Goal: Use online tool/utility: Utilize a website feature to perform a specific function

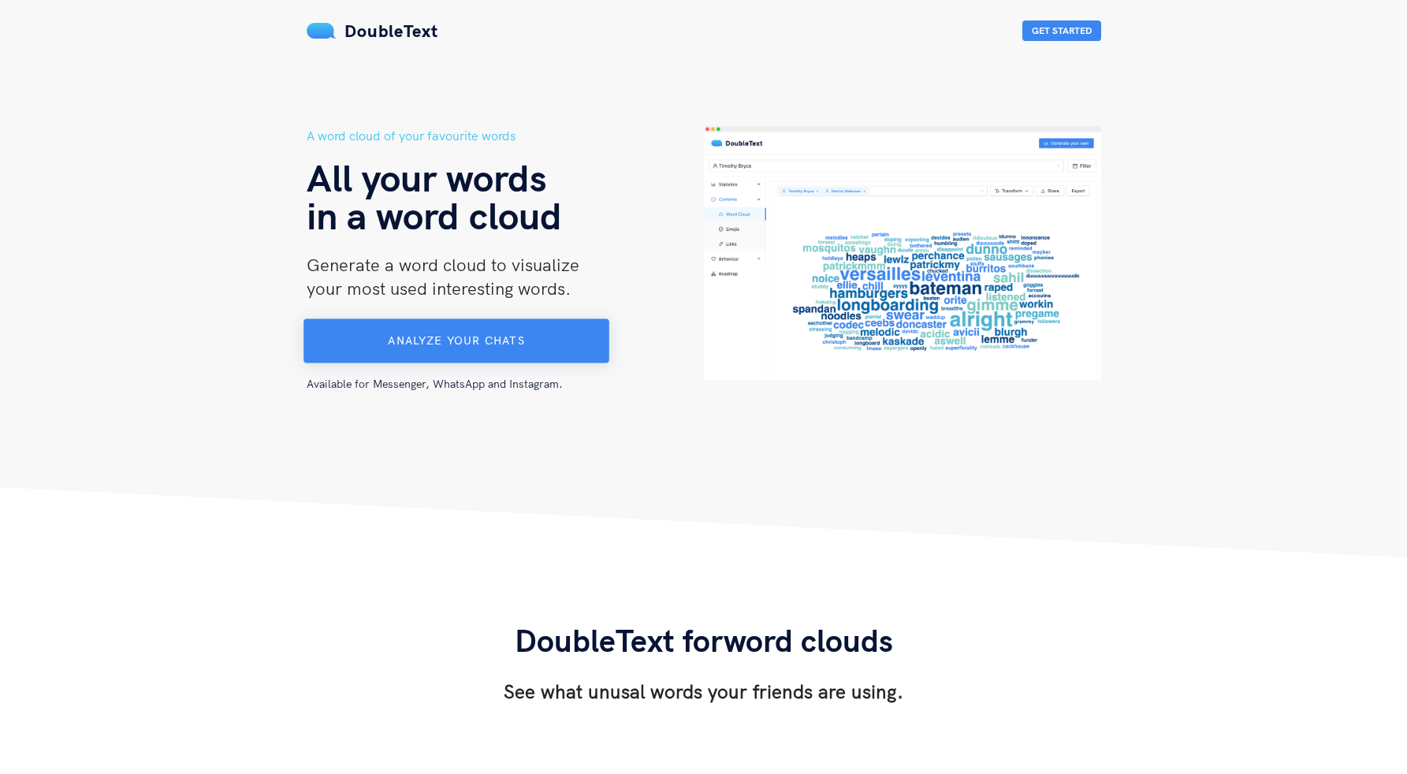
click at [451, 337] on span "Analyze your chats" at bounding box center [456, 340] width 136 height 14
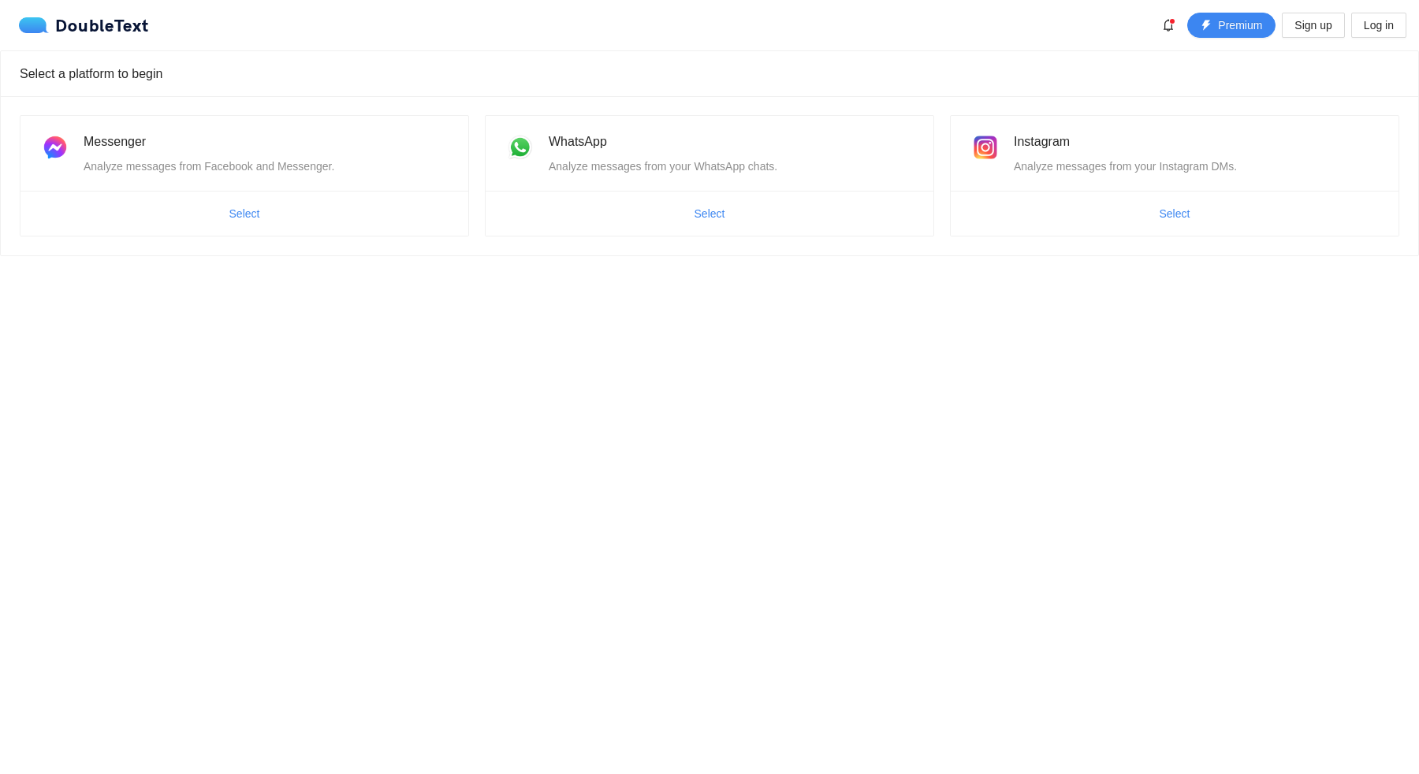
click at [496, 386] on body "DoubleText Premium Sign up Log in Select a platform to begin Messenger Analyze …" at bounding box center [709, 387] width 1419 height 774
click at [705, 214] on span "Select" at bounding box center [709, 213] width 31 height 17
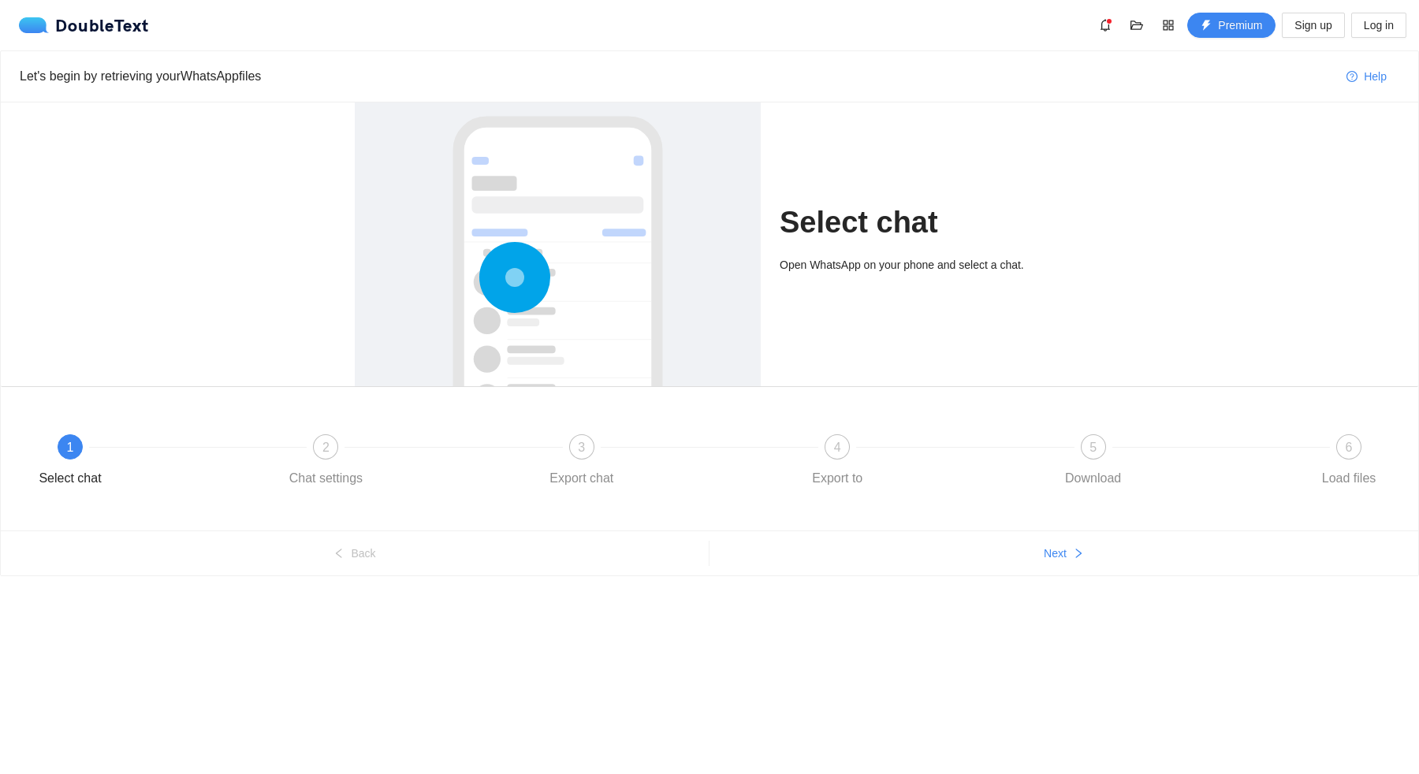
click at [231, 445] on div at bounding box center [197, 447] width 255 height 6
click at [70, 447] on span "1" at bounding box center [70, 447] width 7 height 13
click at [280, 449] on div "2 Chat settings" at bounding box center [407, 462] width 255 height 57
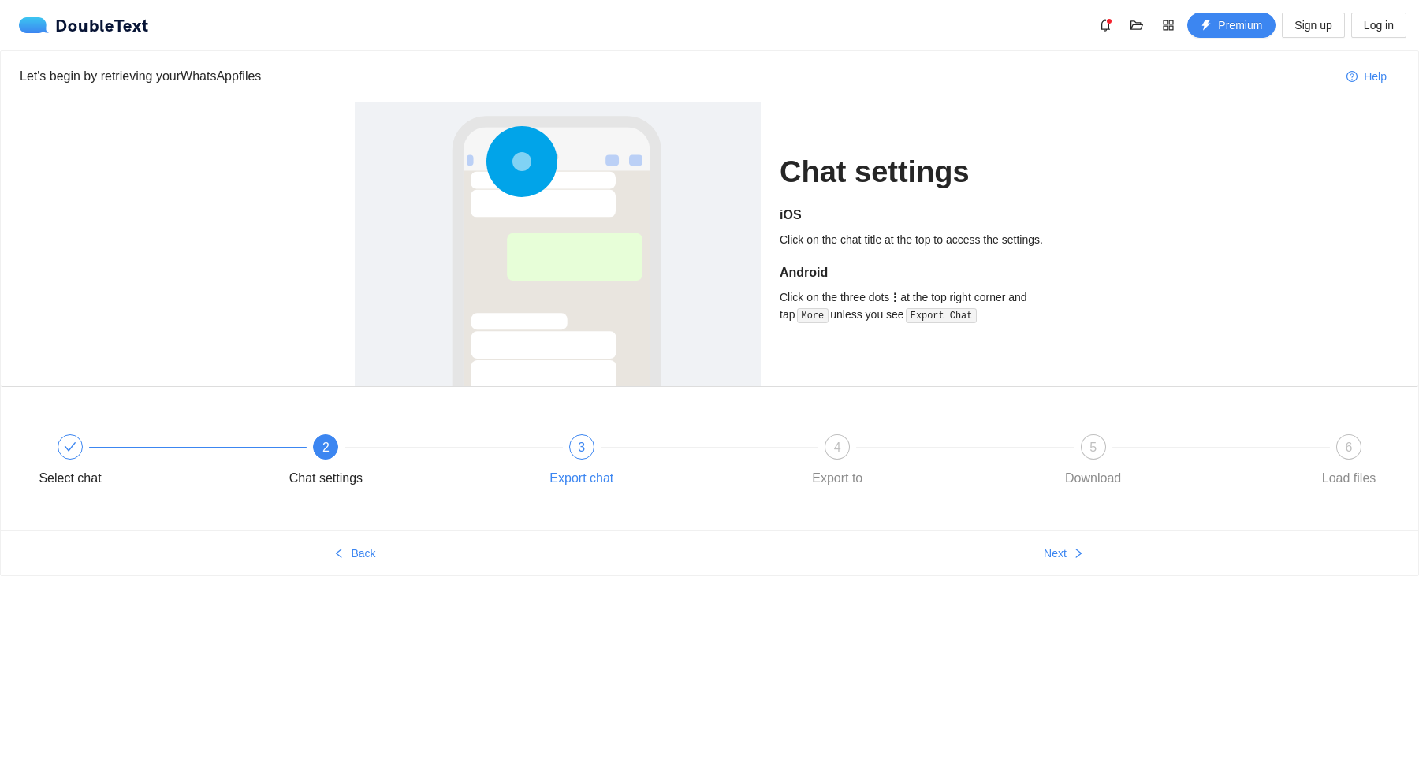
click at [582, 441] on span "3" at bounding box center [581, 447] width 7 height 13
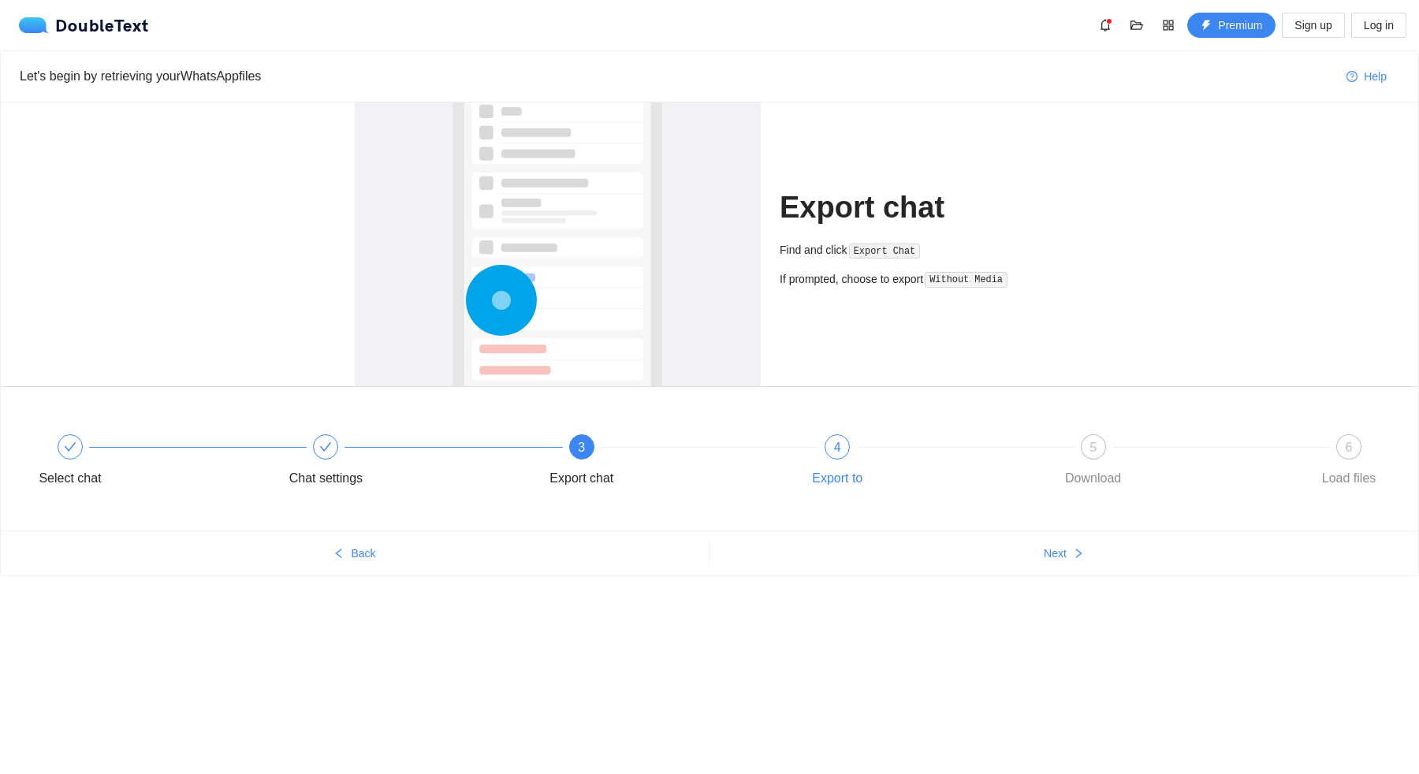
click at [871, 461] on div "4 Export to" at bounding box center [918, 462] width 255 height 57
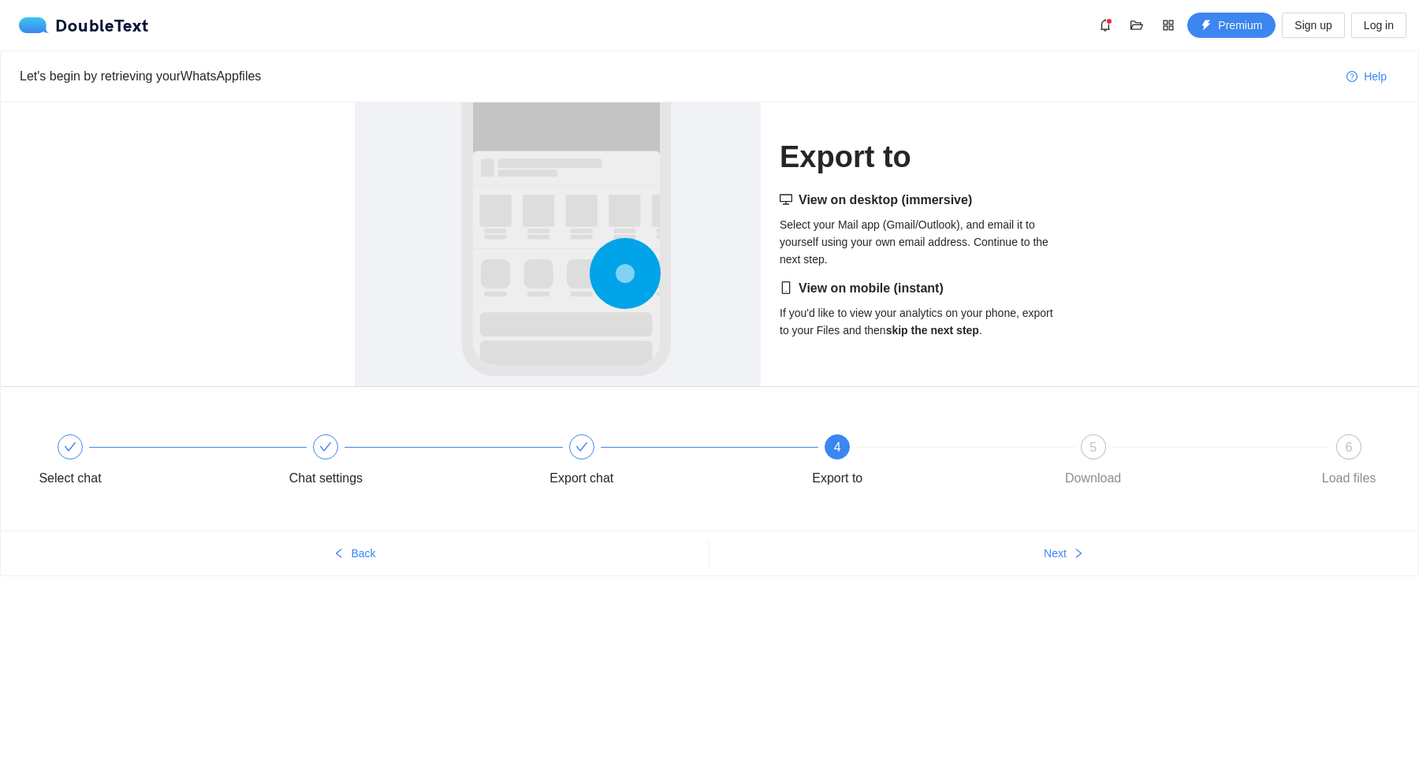
click at [1023, 571] on ul "Back Next" at bounding box center [709, 552] width 1417 height 45
click at [1039, 553] on button "Next" at bounding box center [1063, 553] width 708 height 25
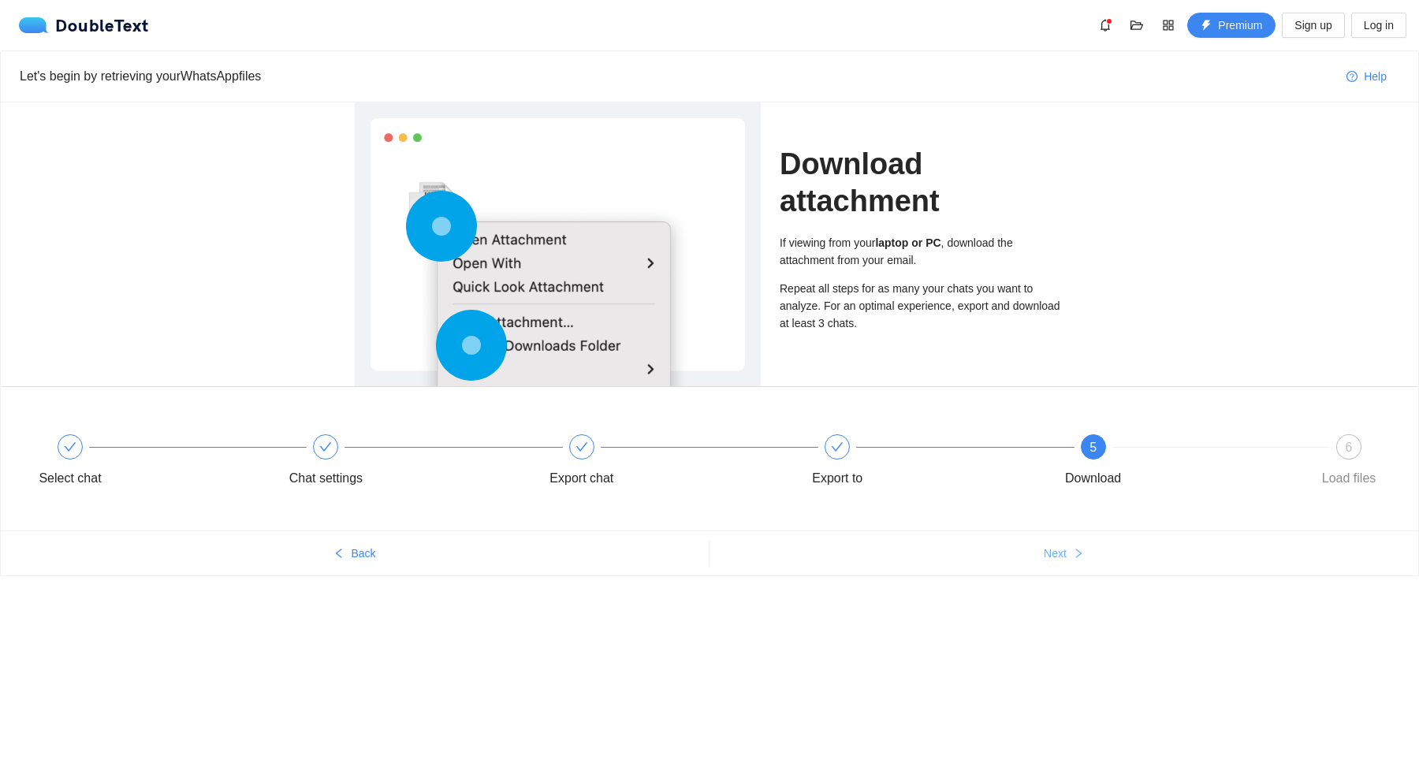
click at [1047, 553] on span "Next" at bounding box center [1054, 553] width 23 height 17
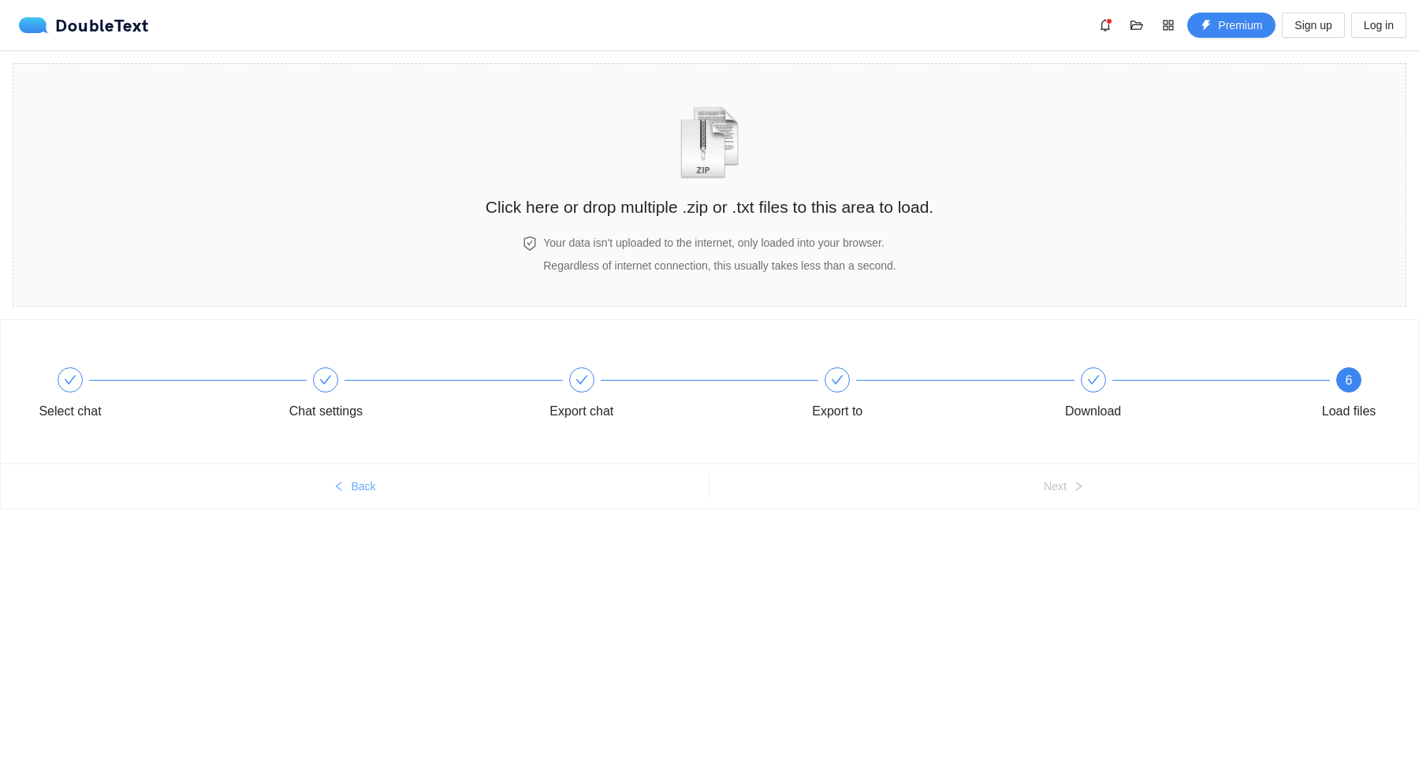
click at [356, 489] on span "Back" at bounding box center [363, 486] width 24 height 17
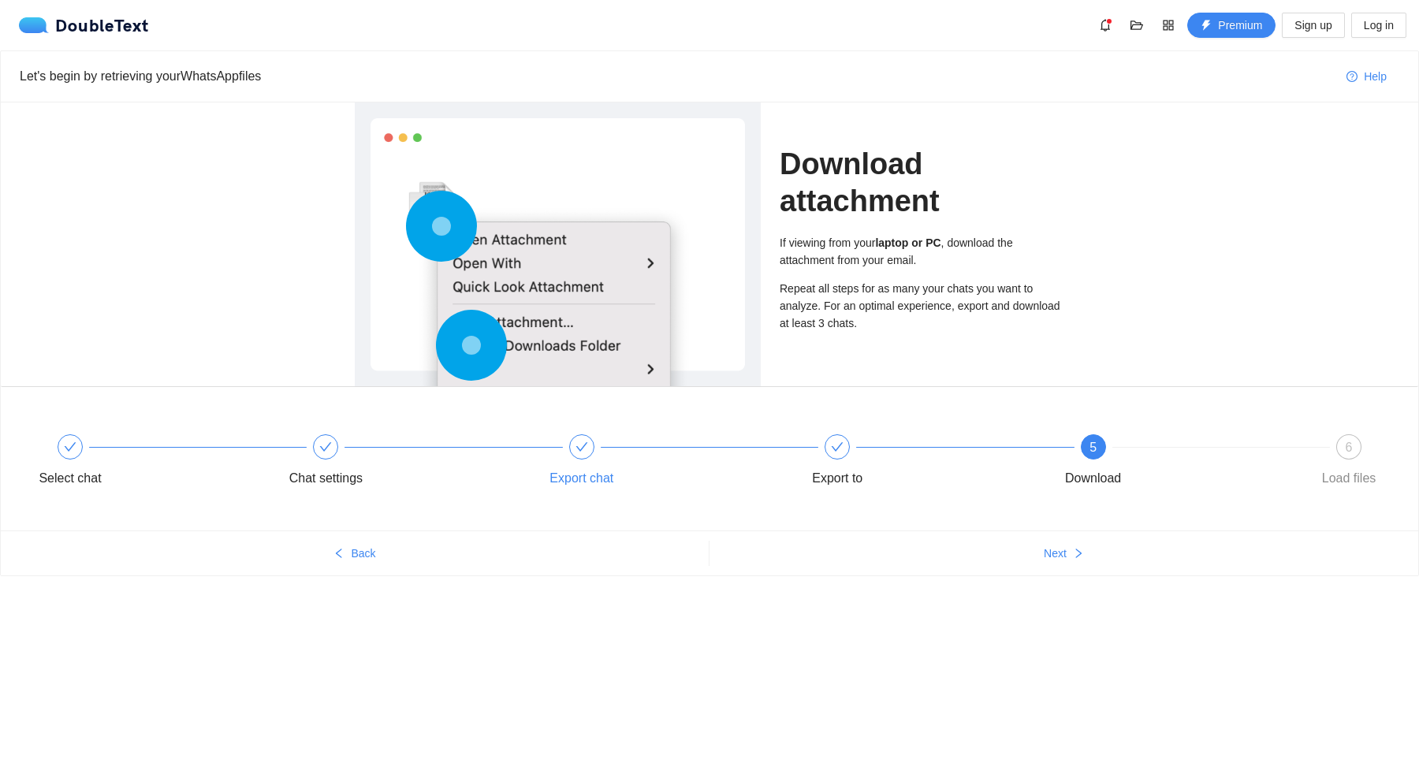
click at [587, 449] on span at bounding box center [581, 447] width 13 height 13
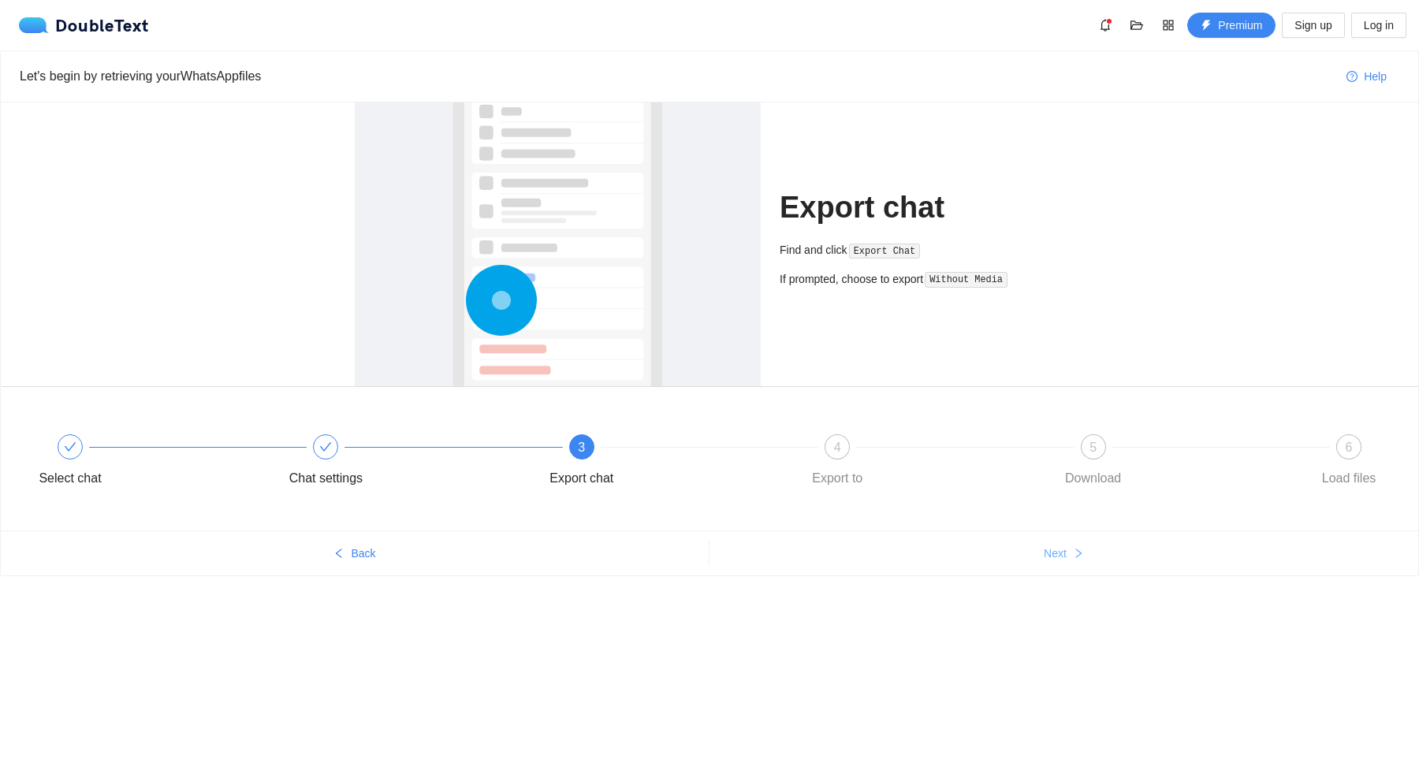
click at [1070, 547] on button "Next" at bounding box center [1063, 553] width 708 height 25
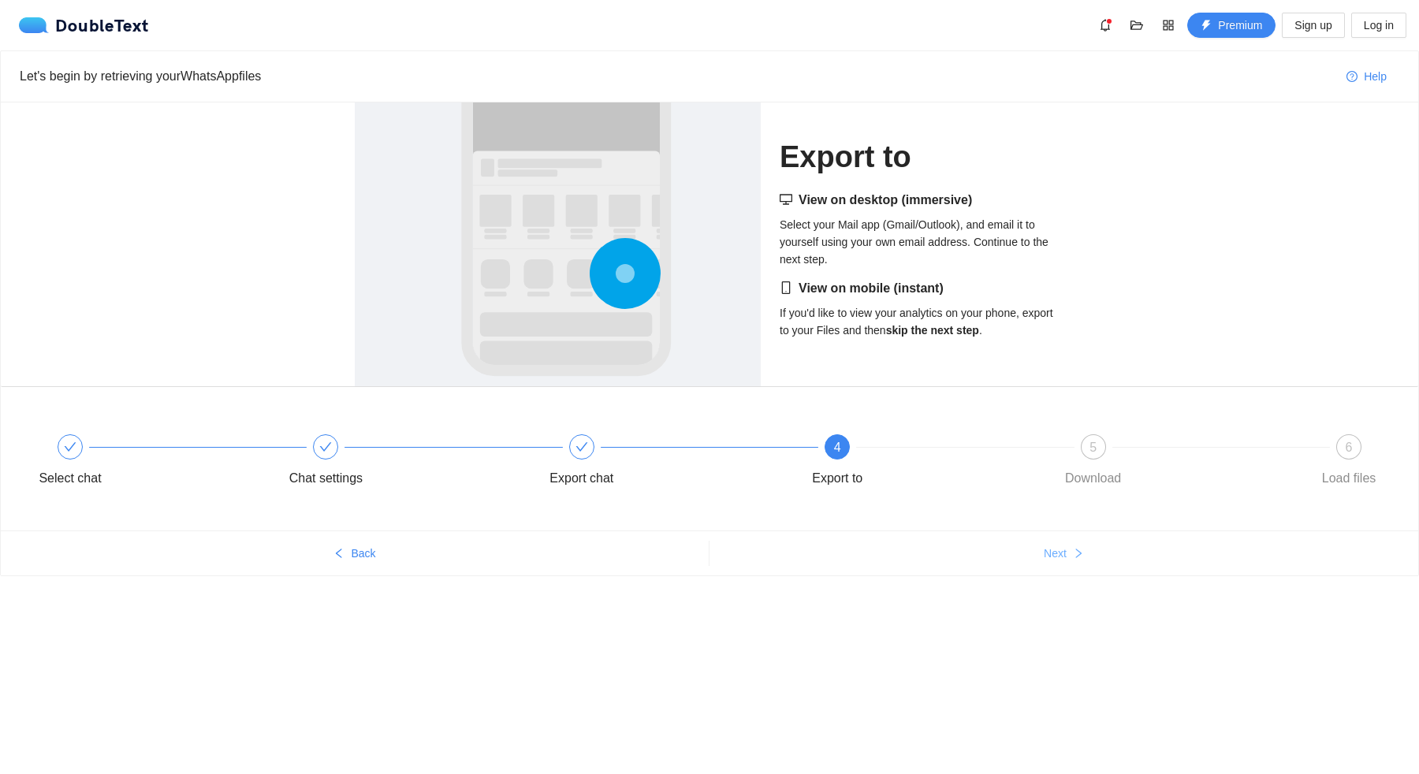
click at [1070, 547] on button "Next" at bounding box center [1063, 553] width 708 height 25
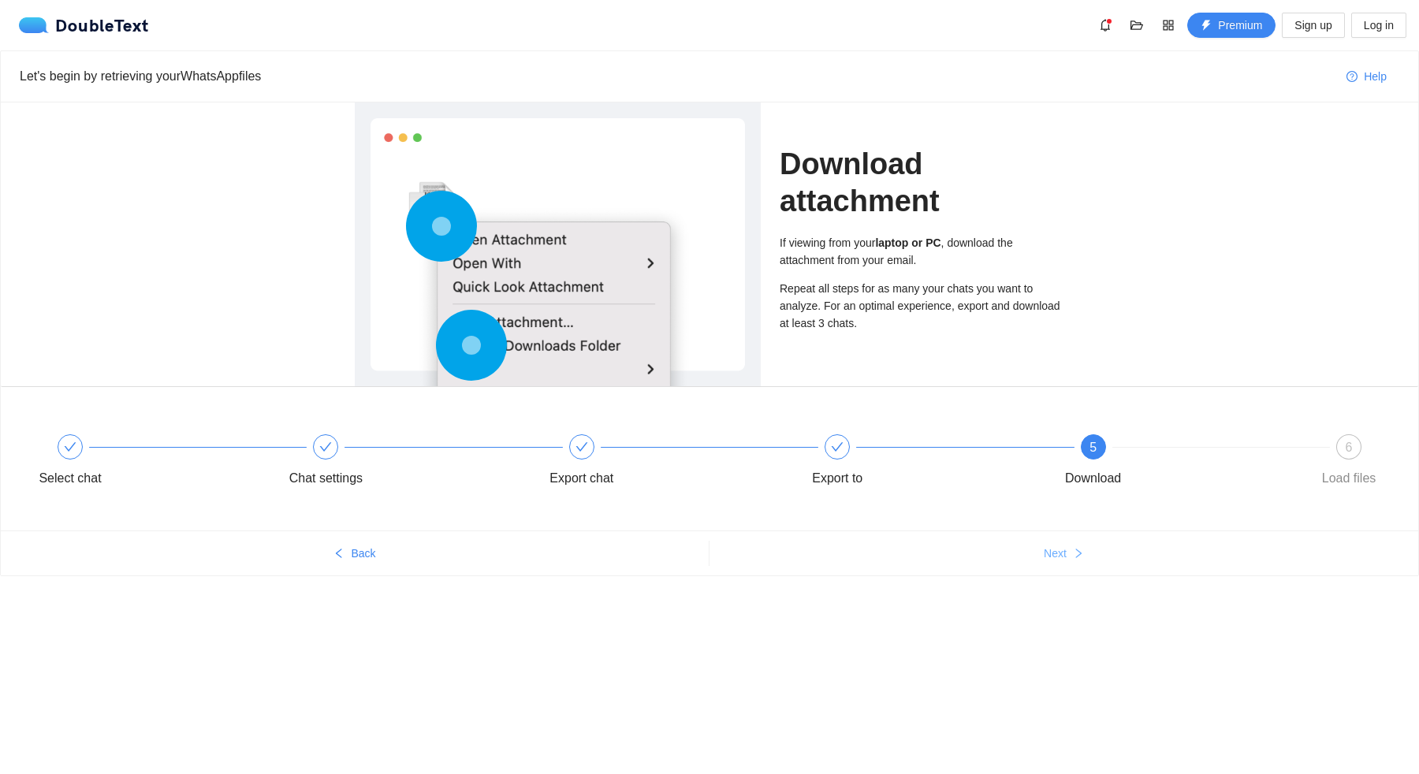
click at [1070, 547] on button "Next" at bounding box center [1063, 553] width 708 height 25
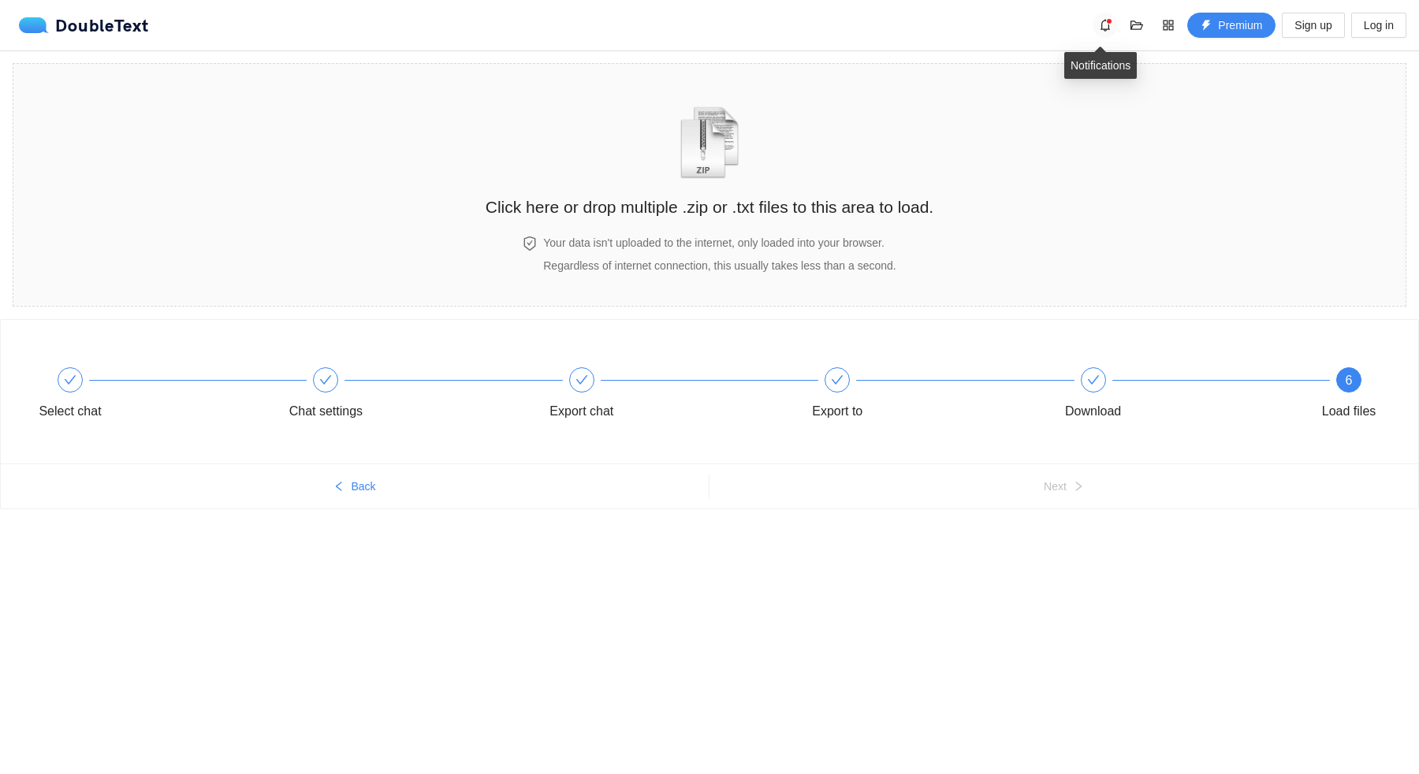
click at [1102, 23] on icon "bell" at bounding box center [1105, 25] width 13 height 13
click at [1210, 137] on section "Click here or drop multiple .zip or .txt files to this area to load. Your data …" at bounding box center [709, 185] width 1393 height 244
